Goal: Transaction & Acquisition: Purchase product/service

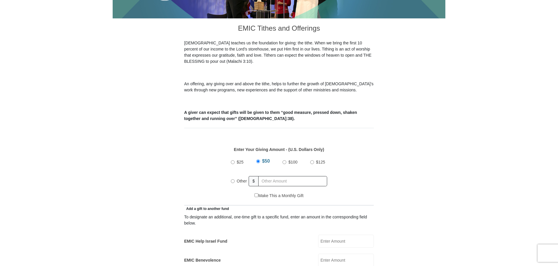
scroll to position [146, 0]
click at [232, 160] on input "$25" at bounding box center [233, 162] width 4 height 4
radio input "true"
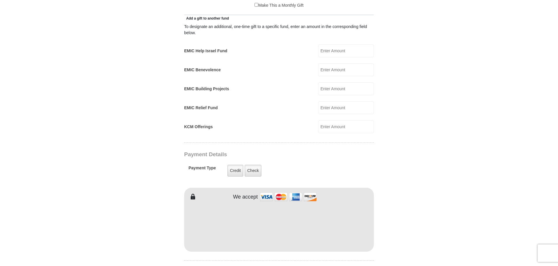
scroll to position [350, 0]
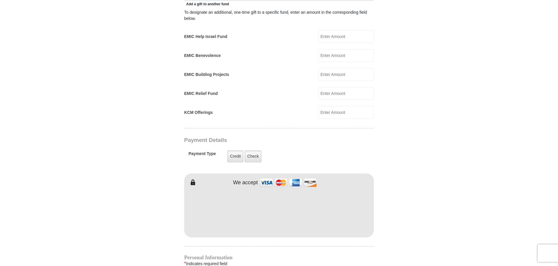
type input "[PERSON_NAME]"
type input "Dye"
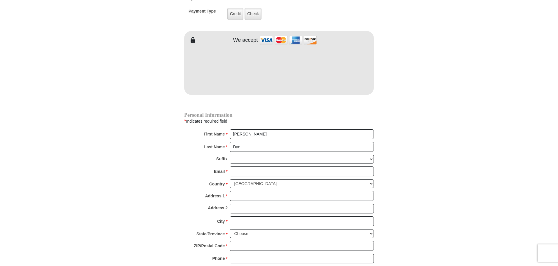
scroll to position [496, 0]
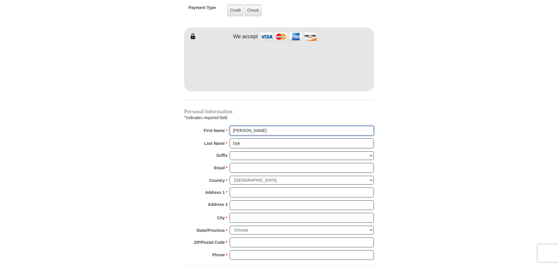
drag, startPoint x: 250, startPoint y: 125, endPoint x: 220, endPoint y: 125, distance: 30.3
click at [220, 126] on div "First Name * [PERSON_NAME] Please enter First Name" at bounding box center [279, 132] width 190 height 13
type input "[PERSON_NAME]"
type input "Dye"
type input "[EMAIL_ADDRESS][DOMAIN_NAME]"
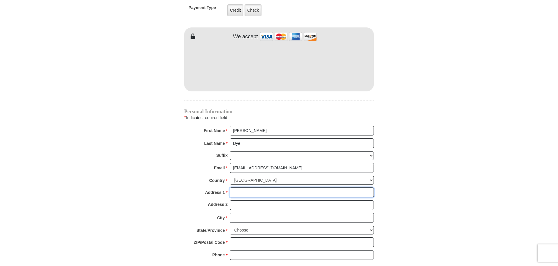
type input "[STREET_ADDRESS][PERSON_NAME]"
type input "Menifee"
select select "CA"
type input "92585-9044"
type input "9492830174"
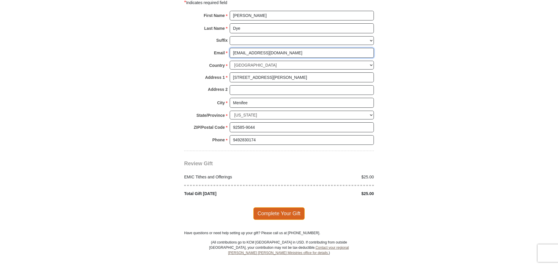
scroll to position [612, 0]
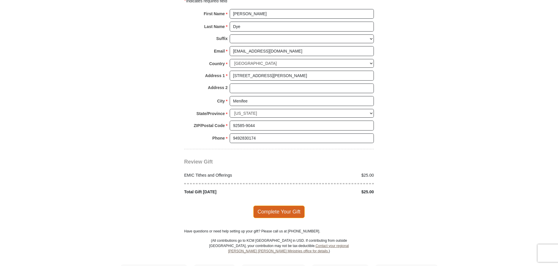
click at [283, 205] on span "Complete Your Gift" at bounding box center [279, 211] width 52 height 12
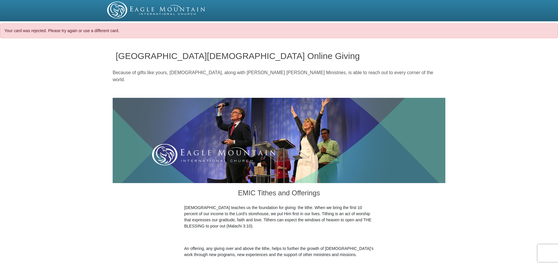
select select "CA"
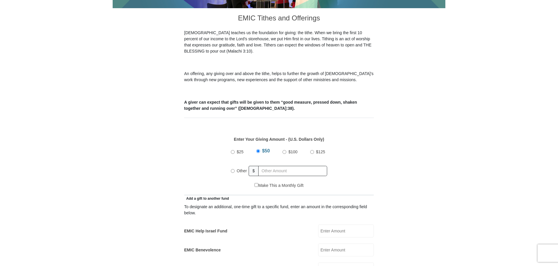
scroll to position [175, 0]
click at [232, 150] on input "$25" at bounding box center [233, 152] width 4 height 4
radio input "true"
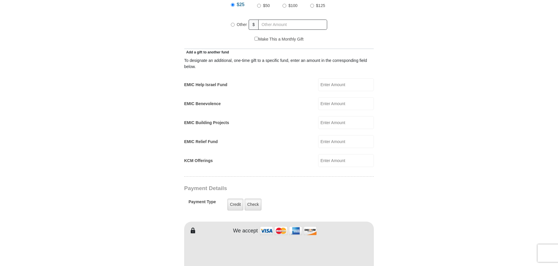
scroll to position [350, 0]
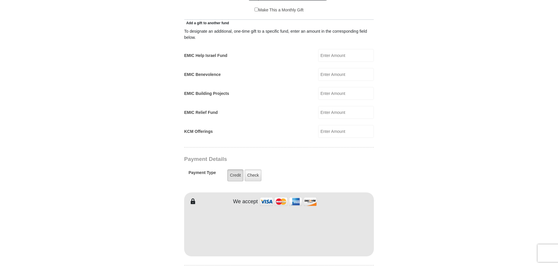
click at [236, 169] on label "Credit" at bounding box center [235, 175] width 16 height 12
click at [0, 0] on input "Credit" at bounding box center [0, 0] width 0 height 0
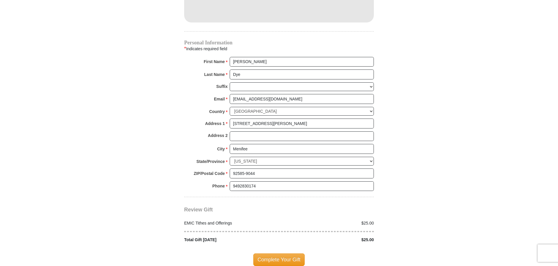
scroll to position [612, 0]
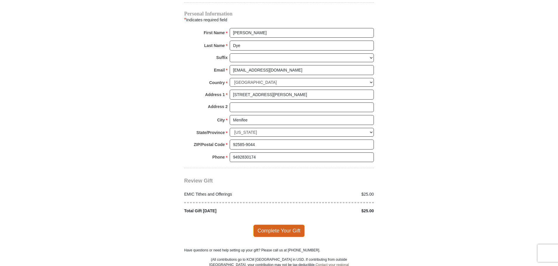
click at [287, 224] on span "Complete Your Gift" at bounding box center [279, 230] width 52 height 12
